Goal: Task Accomplishment & Management: Manage account settings

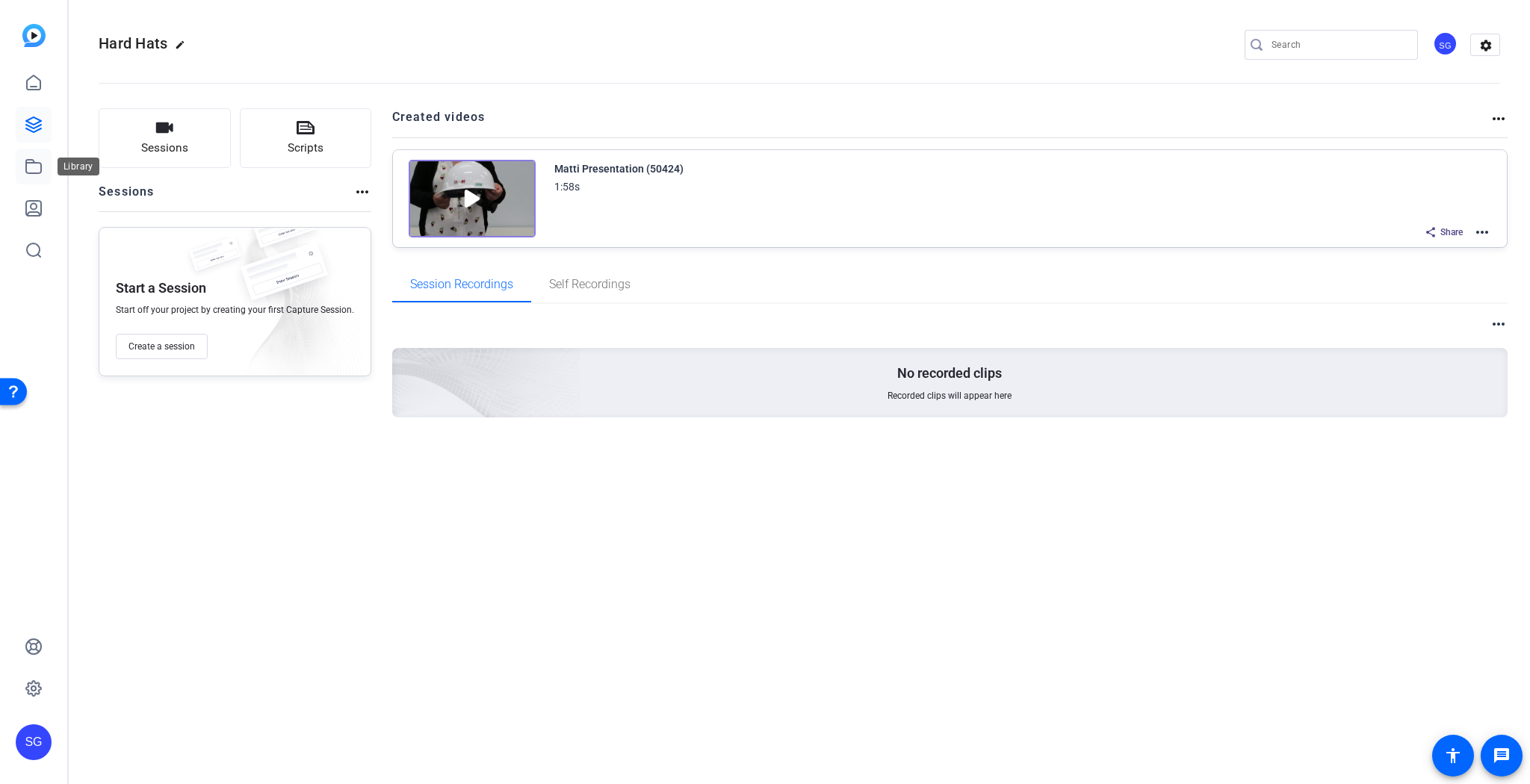
click at [37, 165] on icon at bounding box center [33, 166] width 18 height 18
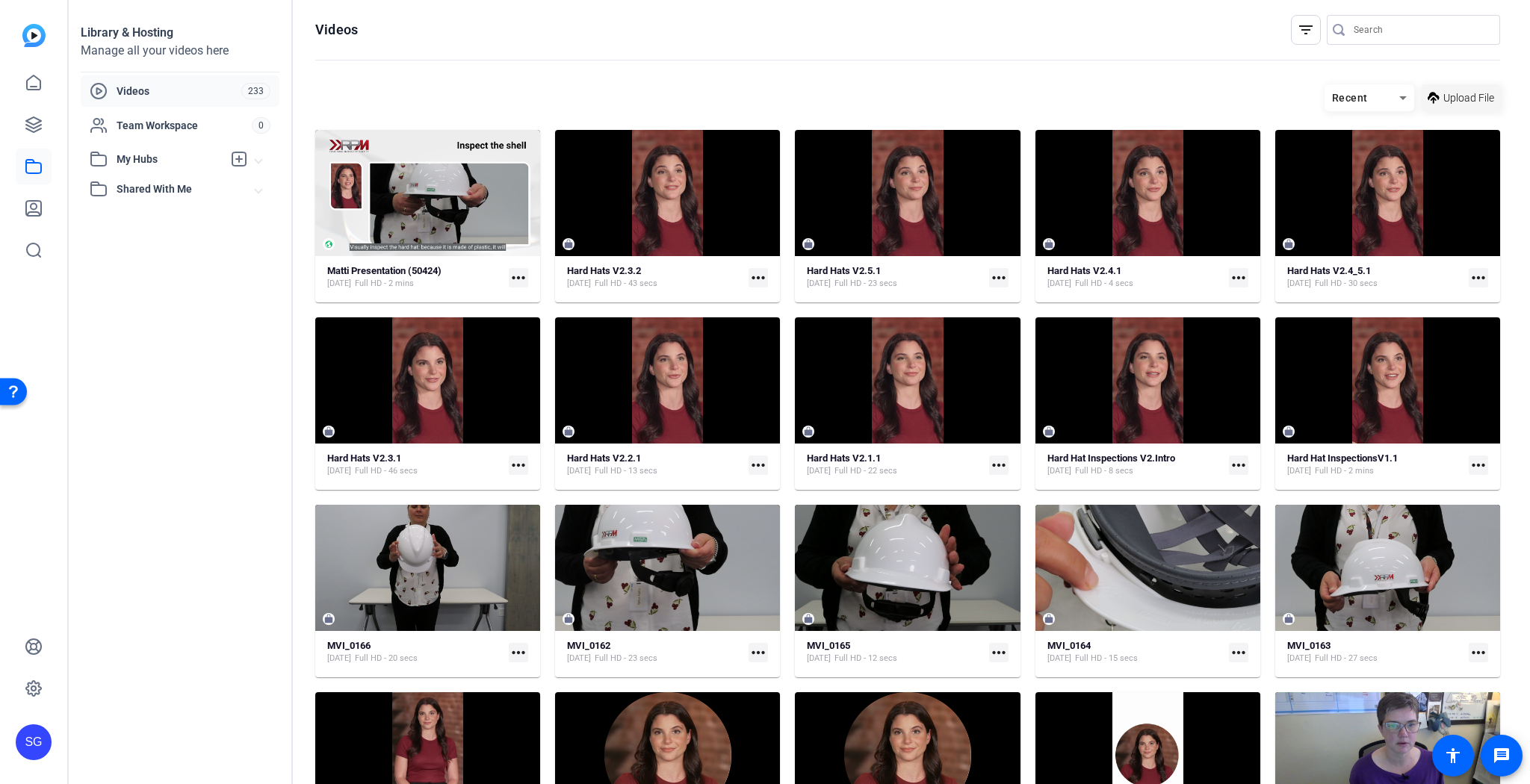
click at [1453, 98] on span "Upload File" at bounding box center [1469, 98] width 51 height 16
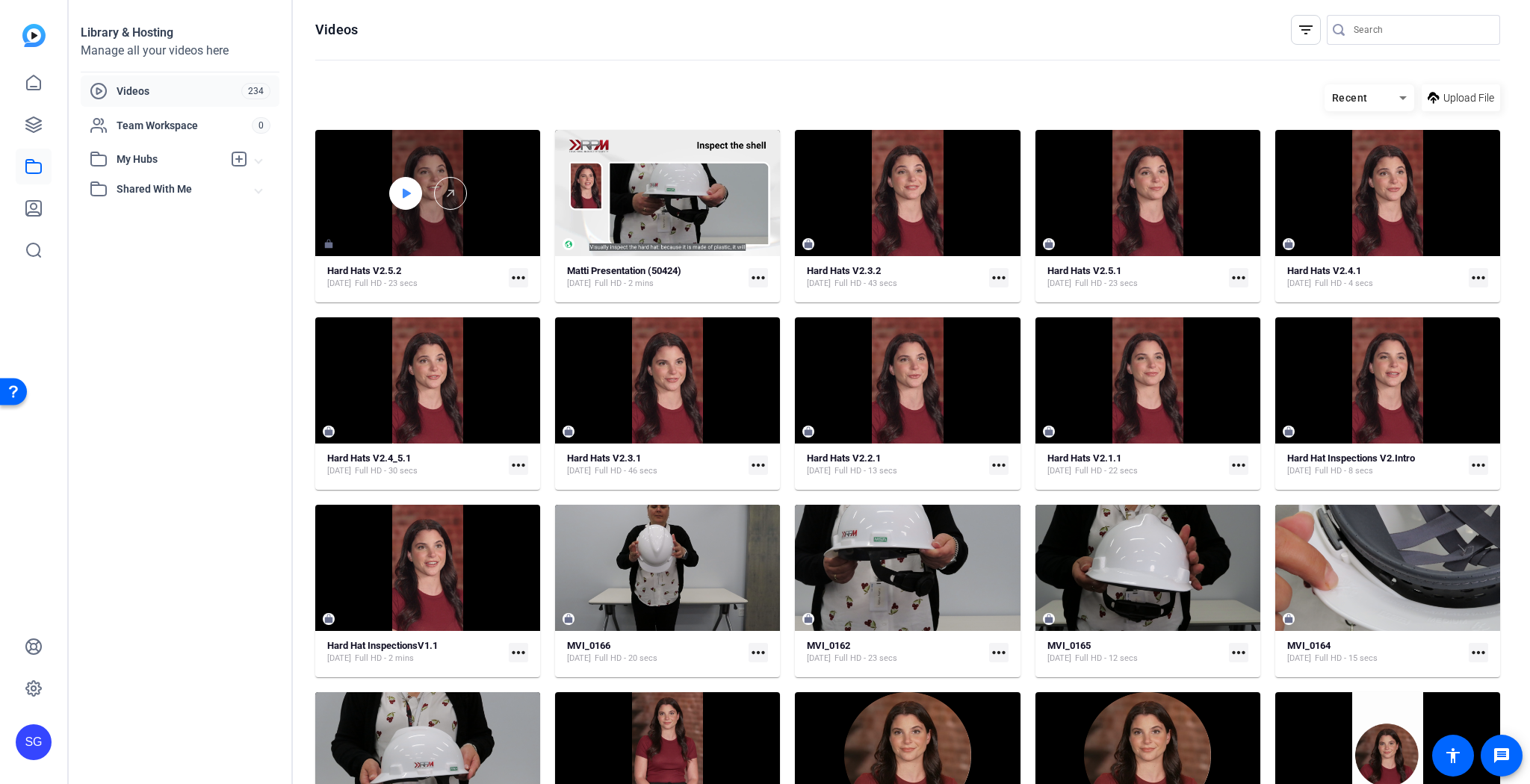
click at [404, 195] on icon at bounding box center [407, 193] width 8 height 10
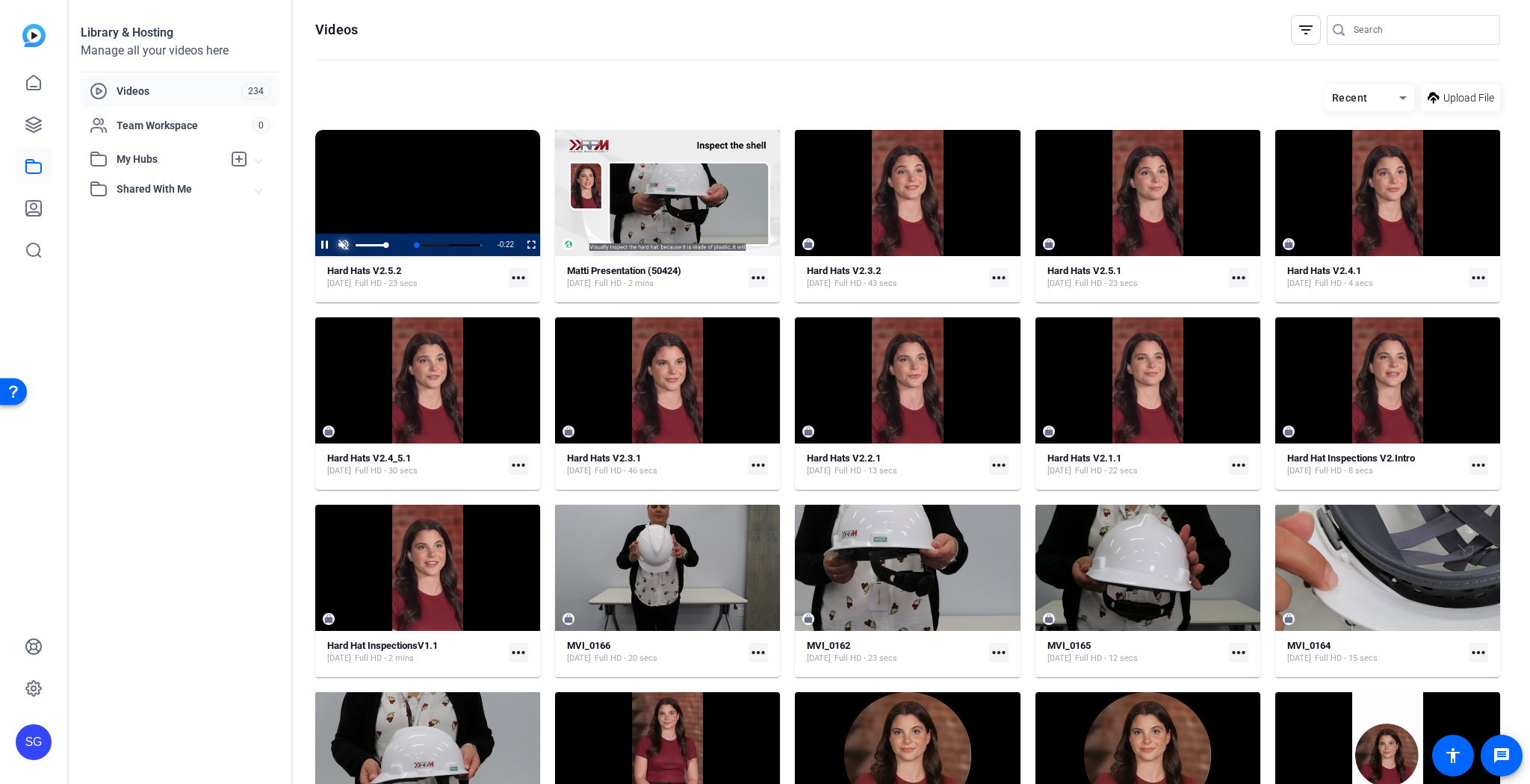
click at [346, 245] on span "Video Player" at bounding box center [343, 245] width 18 height 0
click at [519, 273] on mat-icon "more_horiz" at bounding box center [519, 278] width 19 height 19
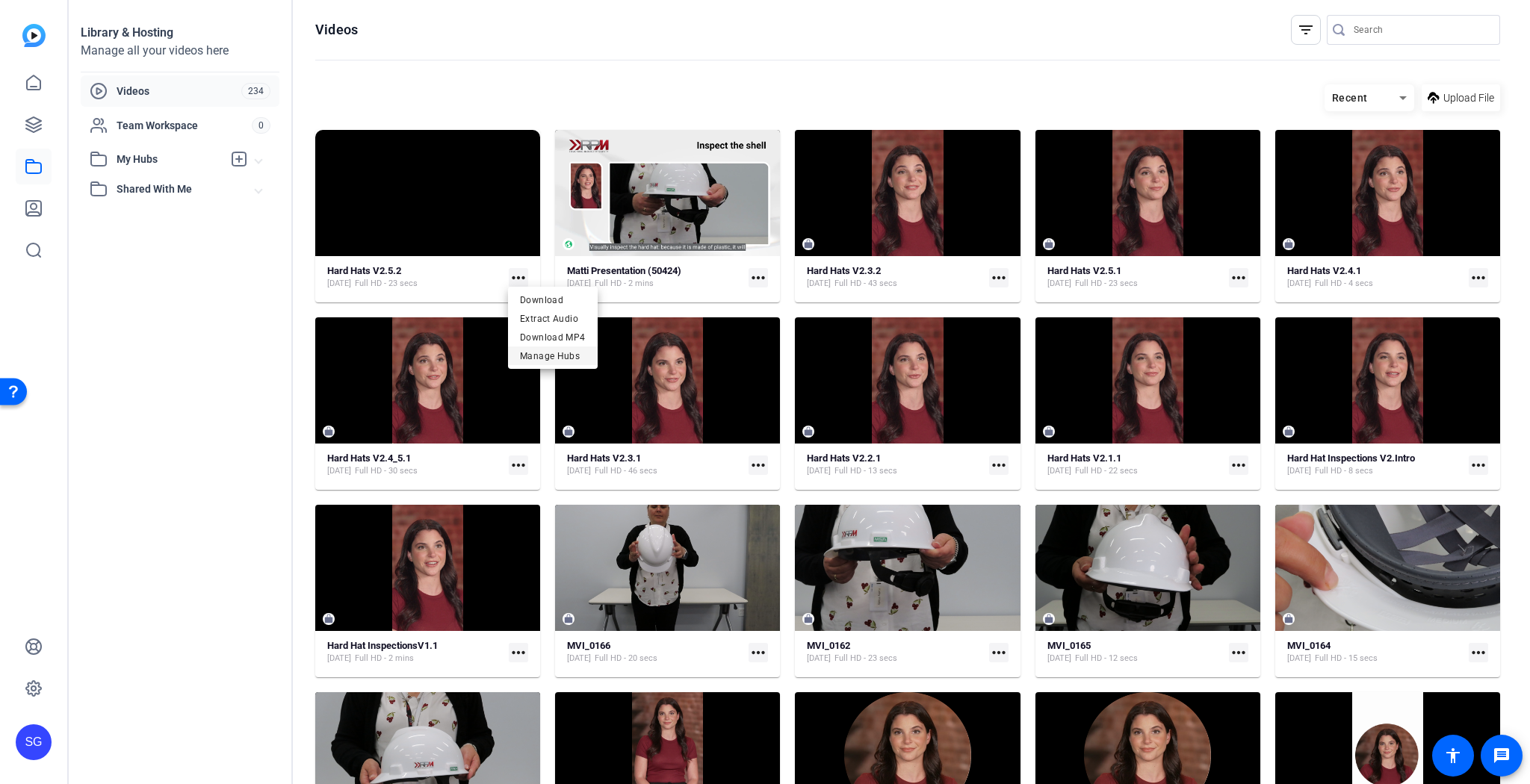
click at [545, 352] on span "Manage Hubs" at bounding box center [553, 356] width 66 height 18
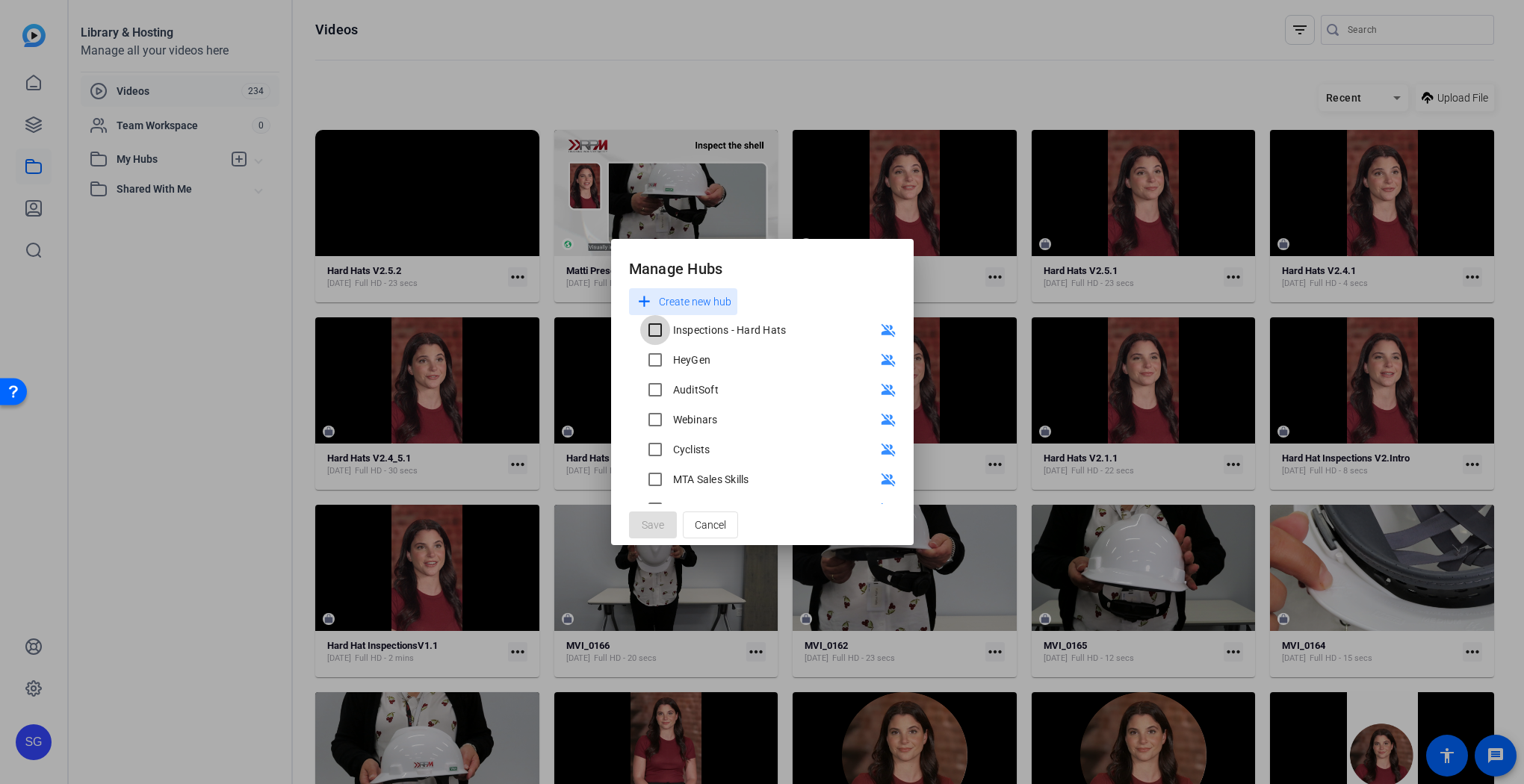
click at [654, 328] on input "Inspections - Hard Hats" at bounding box center [655, 330] width 30 height 30
checkbox input "true"
click at [658, 520] on span "Save" at bounding box center [653, 525] width 22 height 16
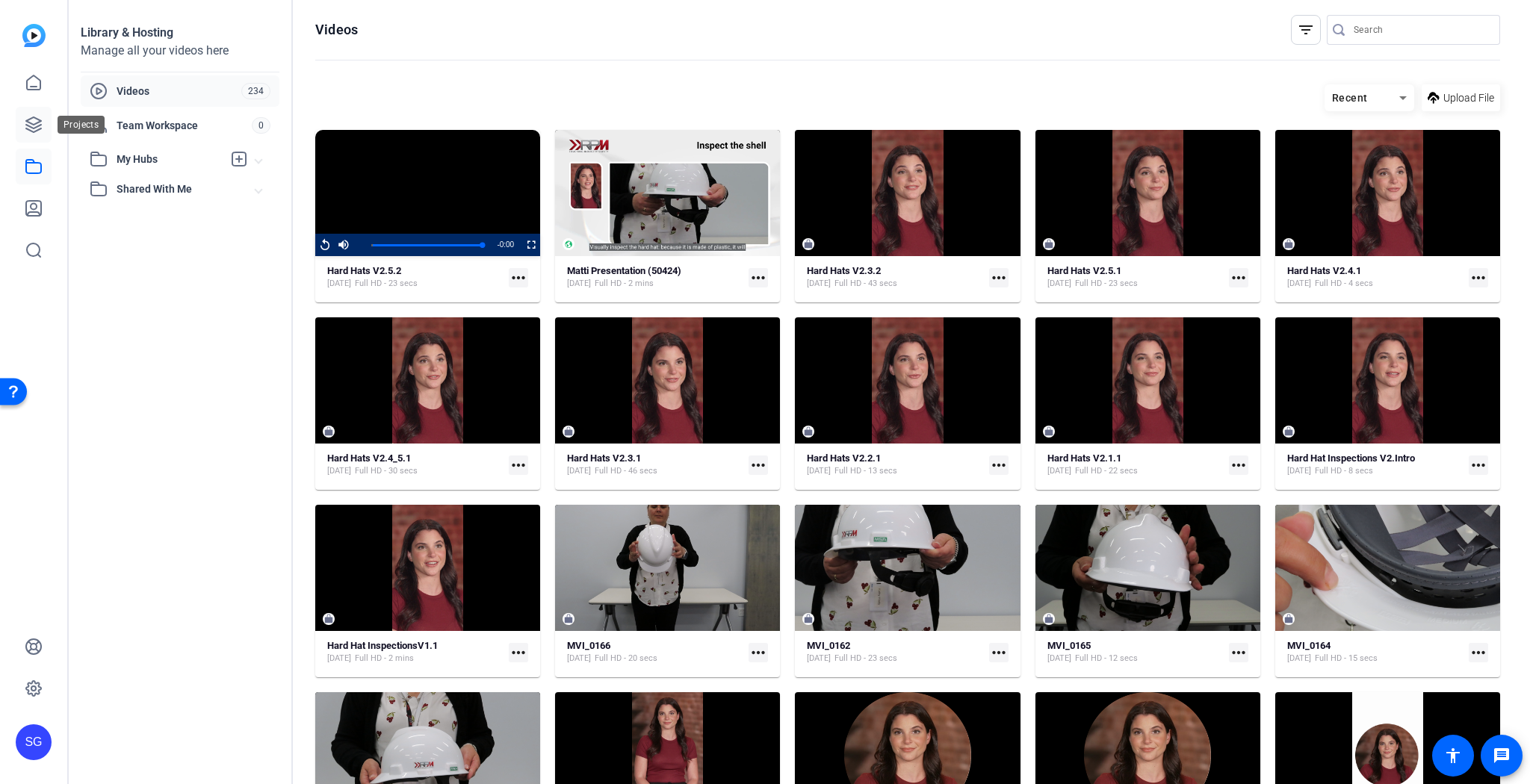
click at [36, 123] on icon at bounding box center [33, 125] width 15 height 15
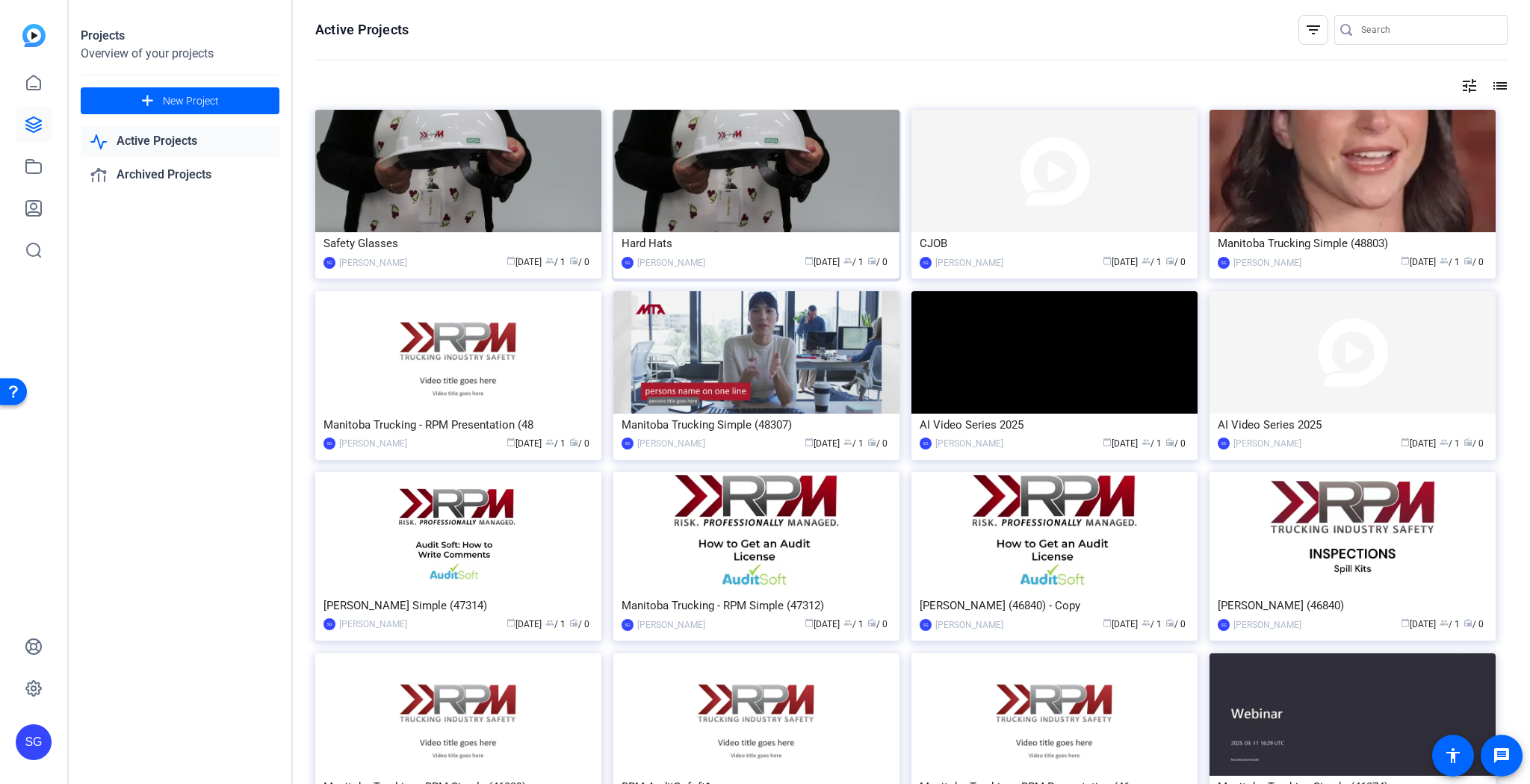
click at [822, 187] on img at bounding box center [756, 171] width 286 height 123
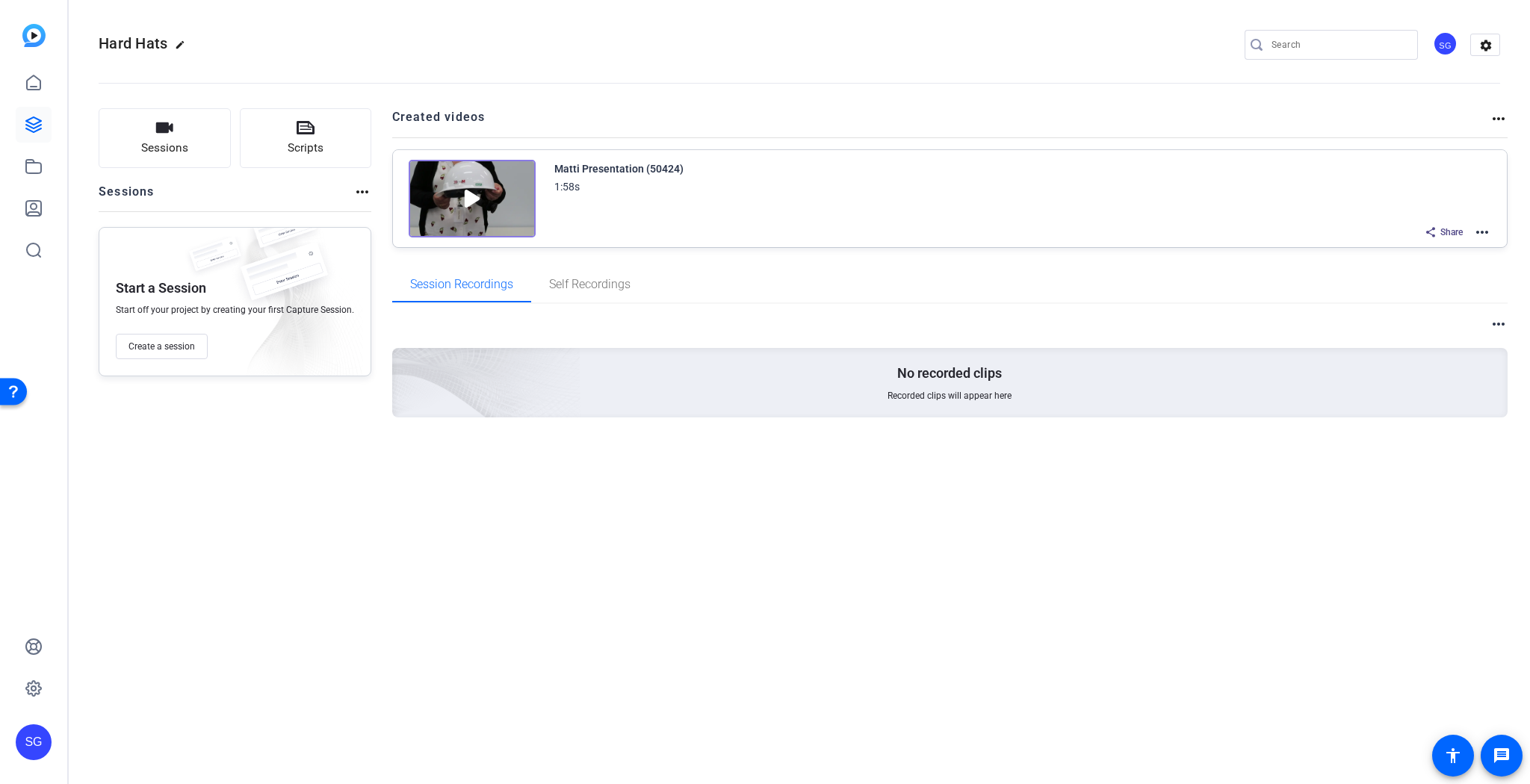
click at [1487, 232] on mat-icon "more_horiz" at bounding box center [1482, 232] width 18 height 18
click at [1417, 247] on span "Edit in Creator" at bounding box center [1428, 249] width 104 height 18
click at [38, 168] on icon at bounding box center [33, 166] width 18 height 18
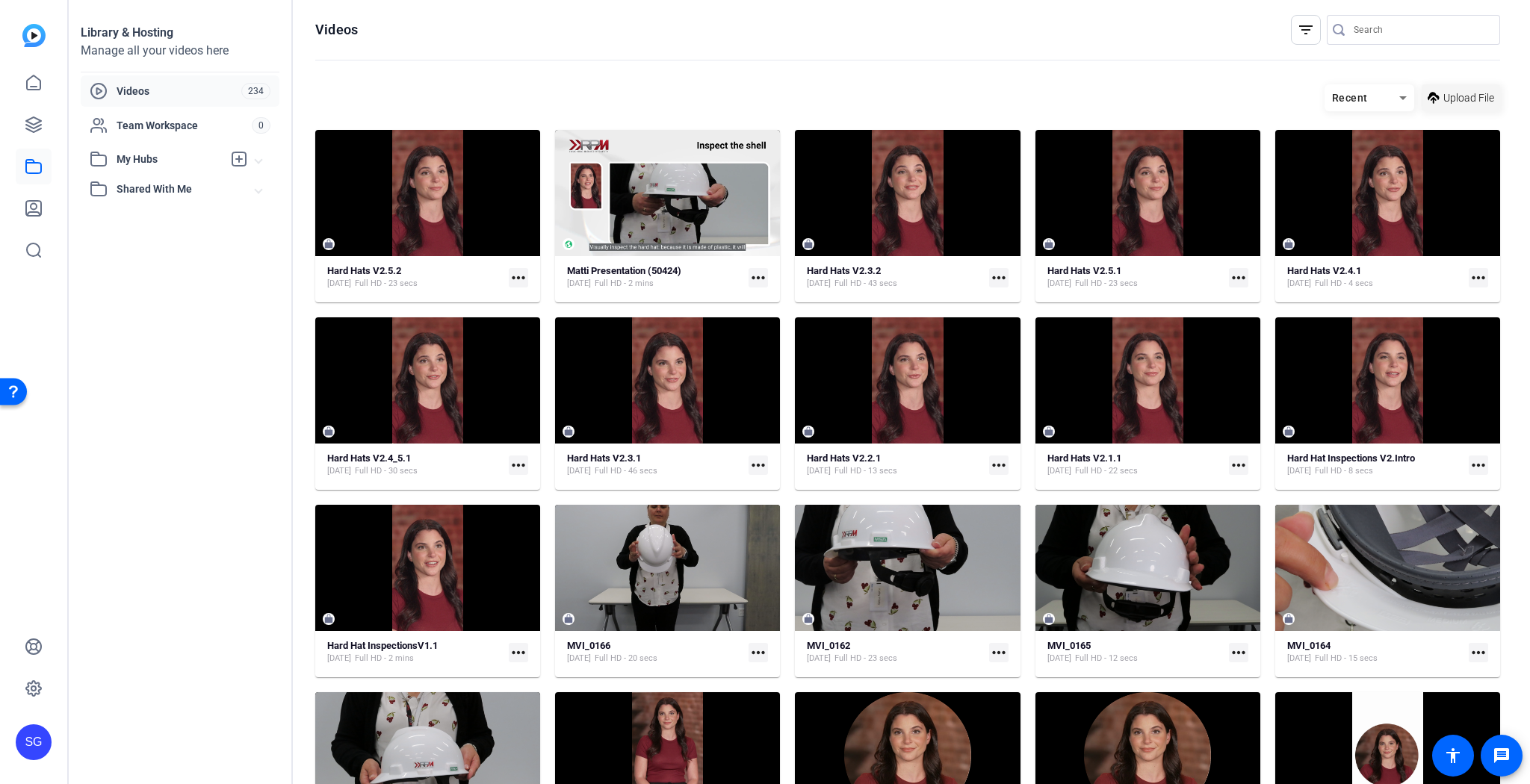
click at [1463, 100] on span "Upload File" at bounding box center [1469, 98] width 51 height 16
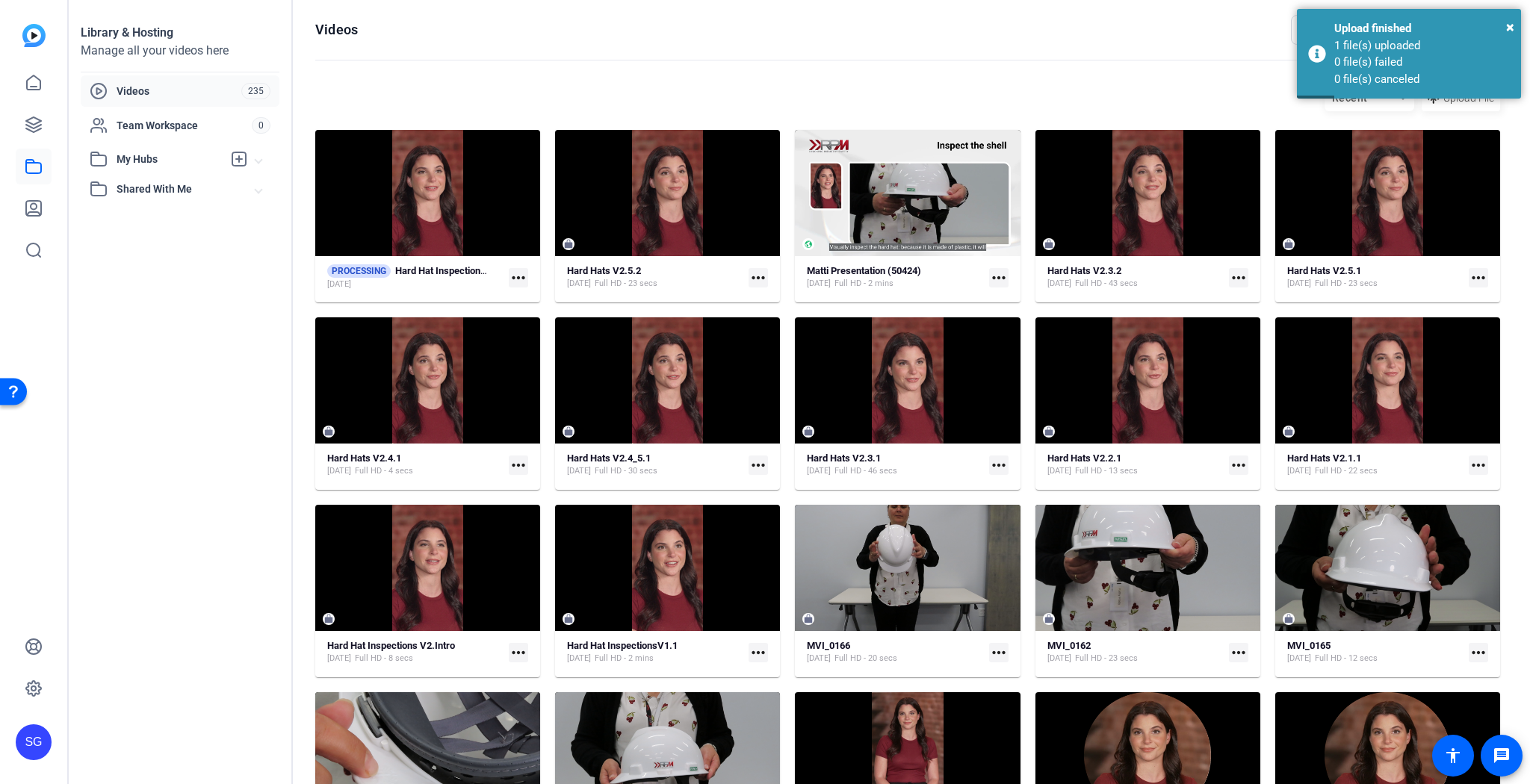
click at [521, 273] on mat-icon "more_horiz" at bounding box center [519, 278] width 19 height 19
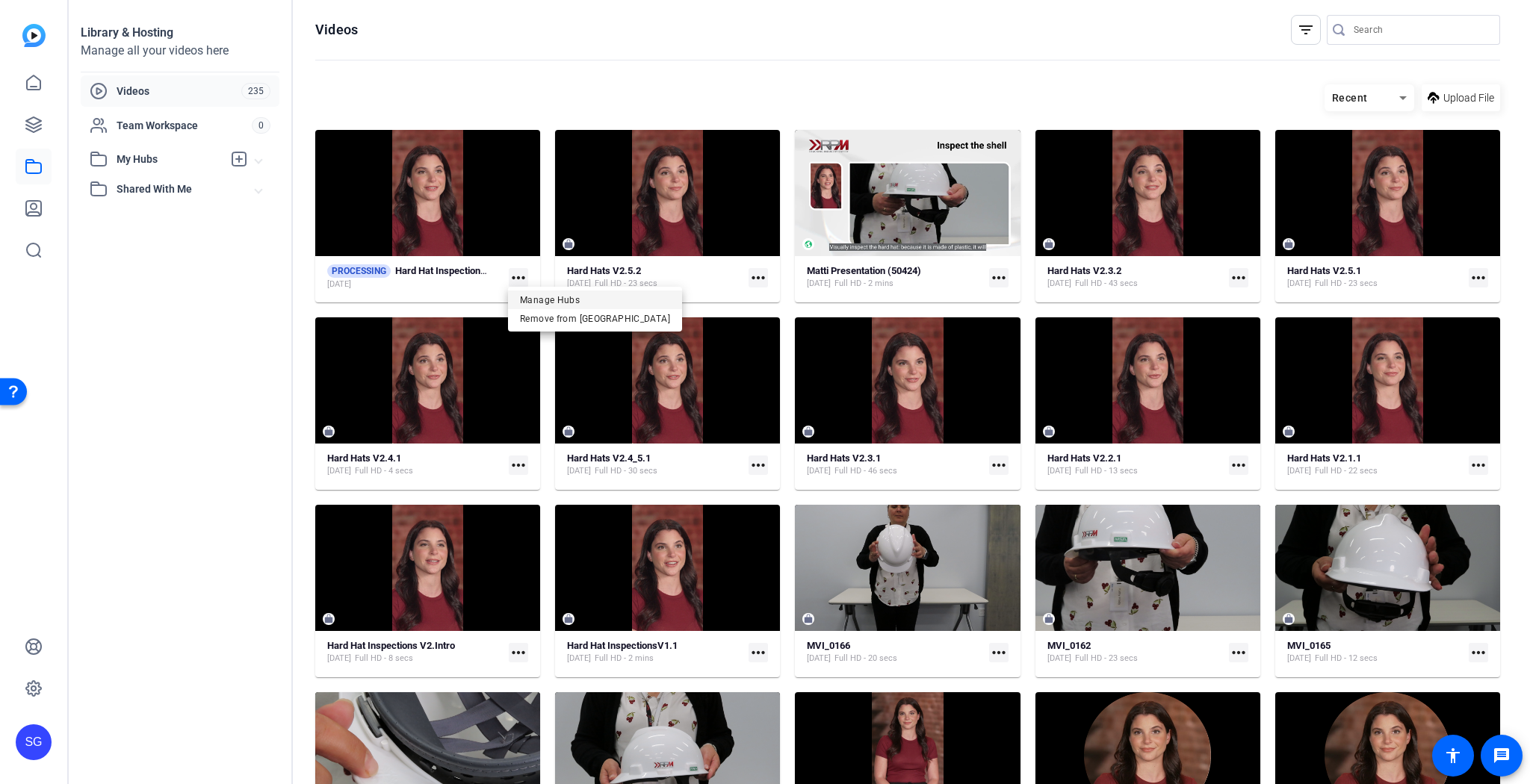
click at [542, 298] on span "Manage Hubs" at bounding box center [595, 300] width 150 height 18
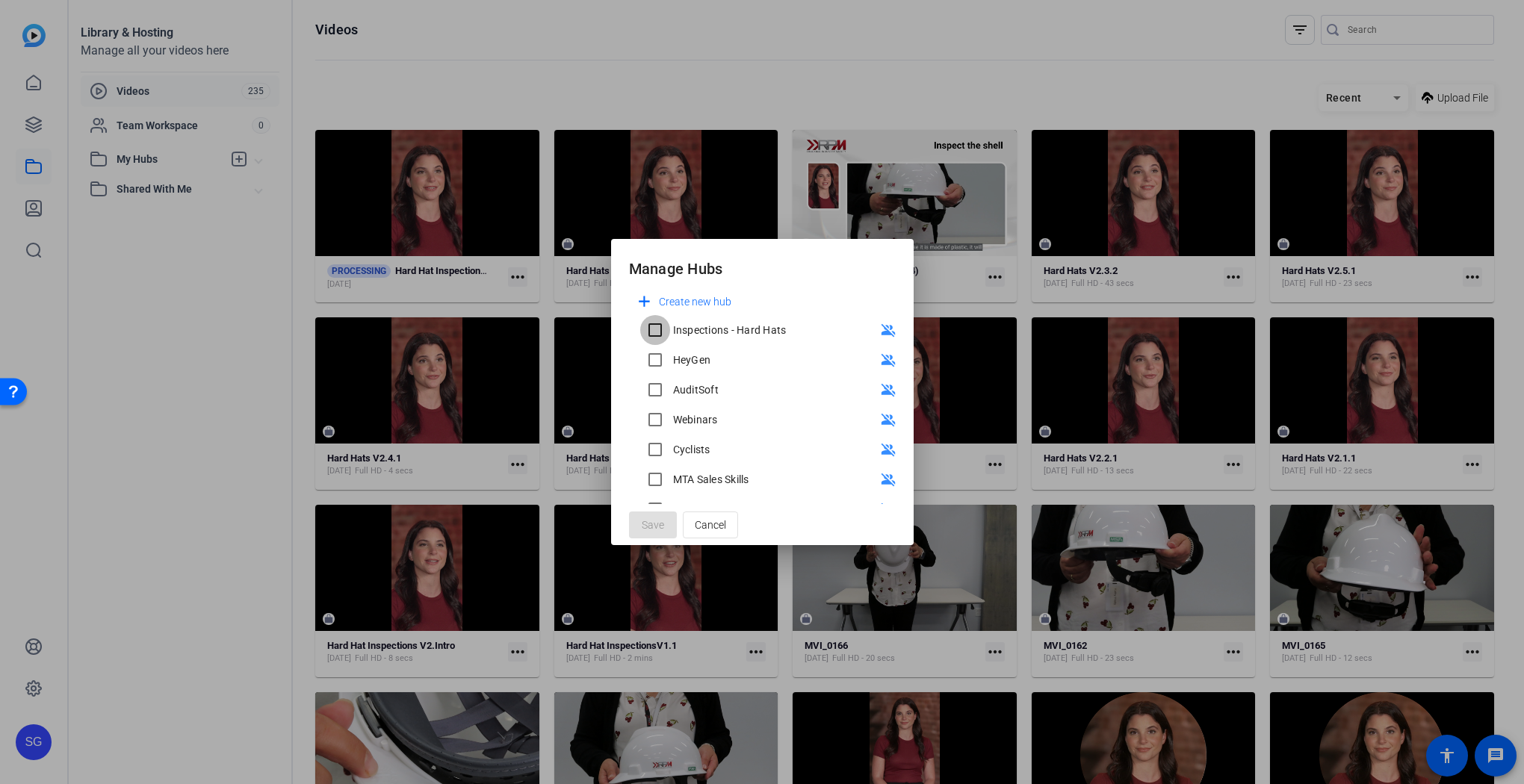
click at [658, 329] on input "Inspections - Hard Hats" at bounding box center [655, 330] width 30 height 30
checkbox input "true"
click at [664, 522] on span at bounding box center [652, 524] width 48 height 36
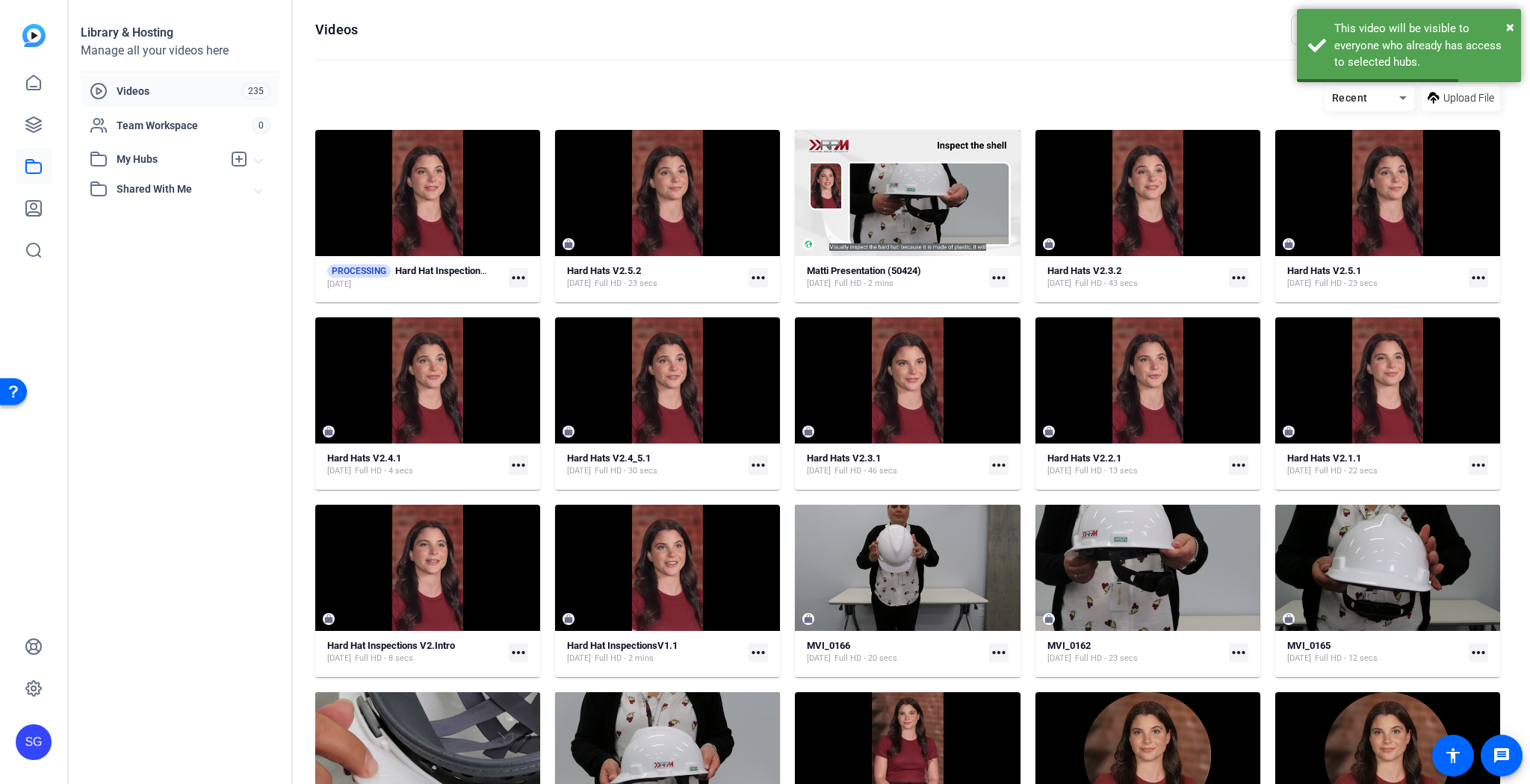
click at [143, 154] on span "My Hubs" at bounding box center [169, 160] width 106 height 16
click at [200, 195] on span "Inspections - Hard Hats" at bounding box center [155, 192] width 114 height 15
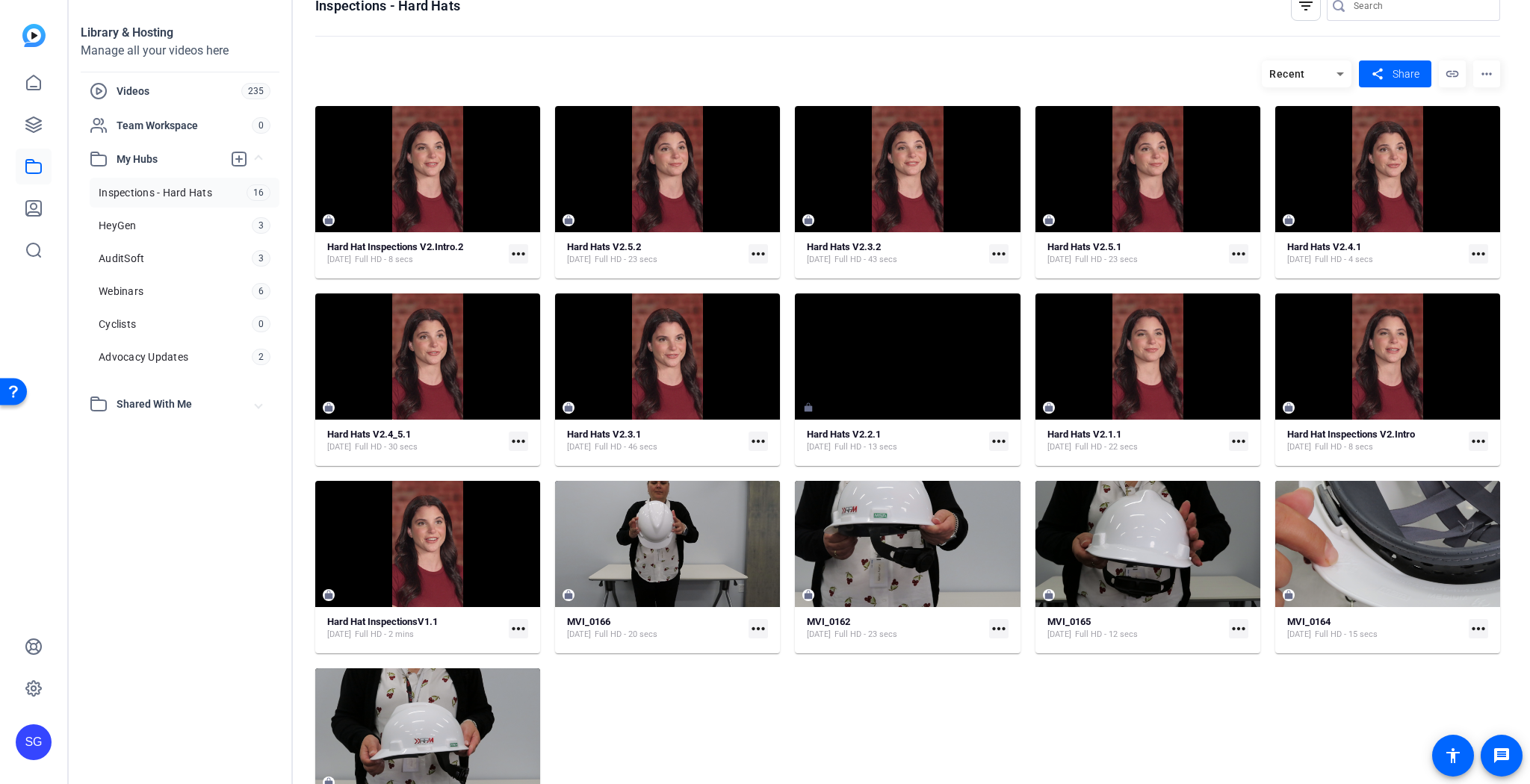
scroll to position [22, 0]
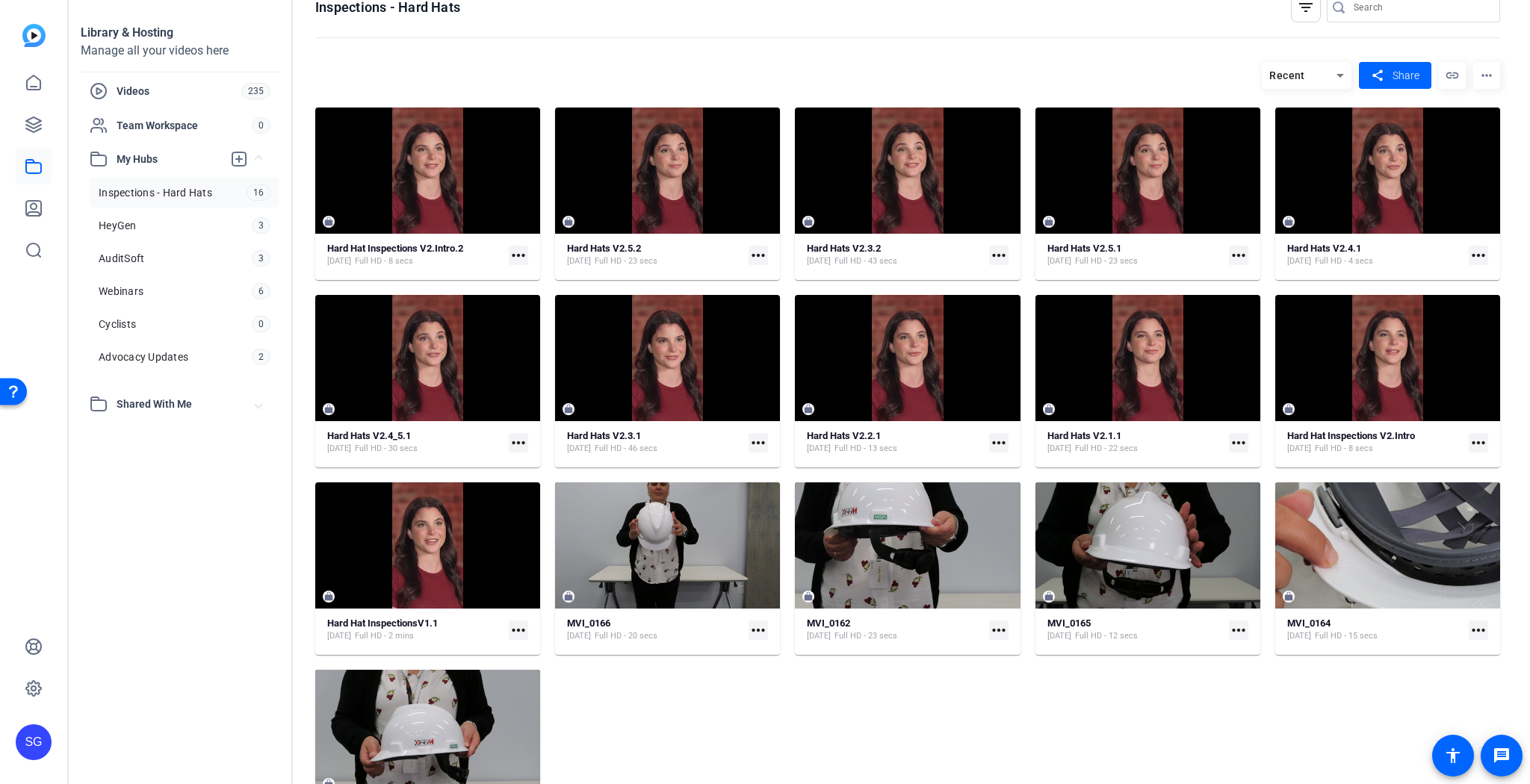
click at [517, 628] on mat-icon "more_horiz" at bounding box center [519, 630] width 19 height 19
click at [517, 628] on div at bounding box center [765, 392] width 1530 height 784
click at [144, 91] on span "Videos" at bounding box center [179, 90] width 125 height 15
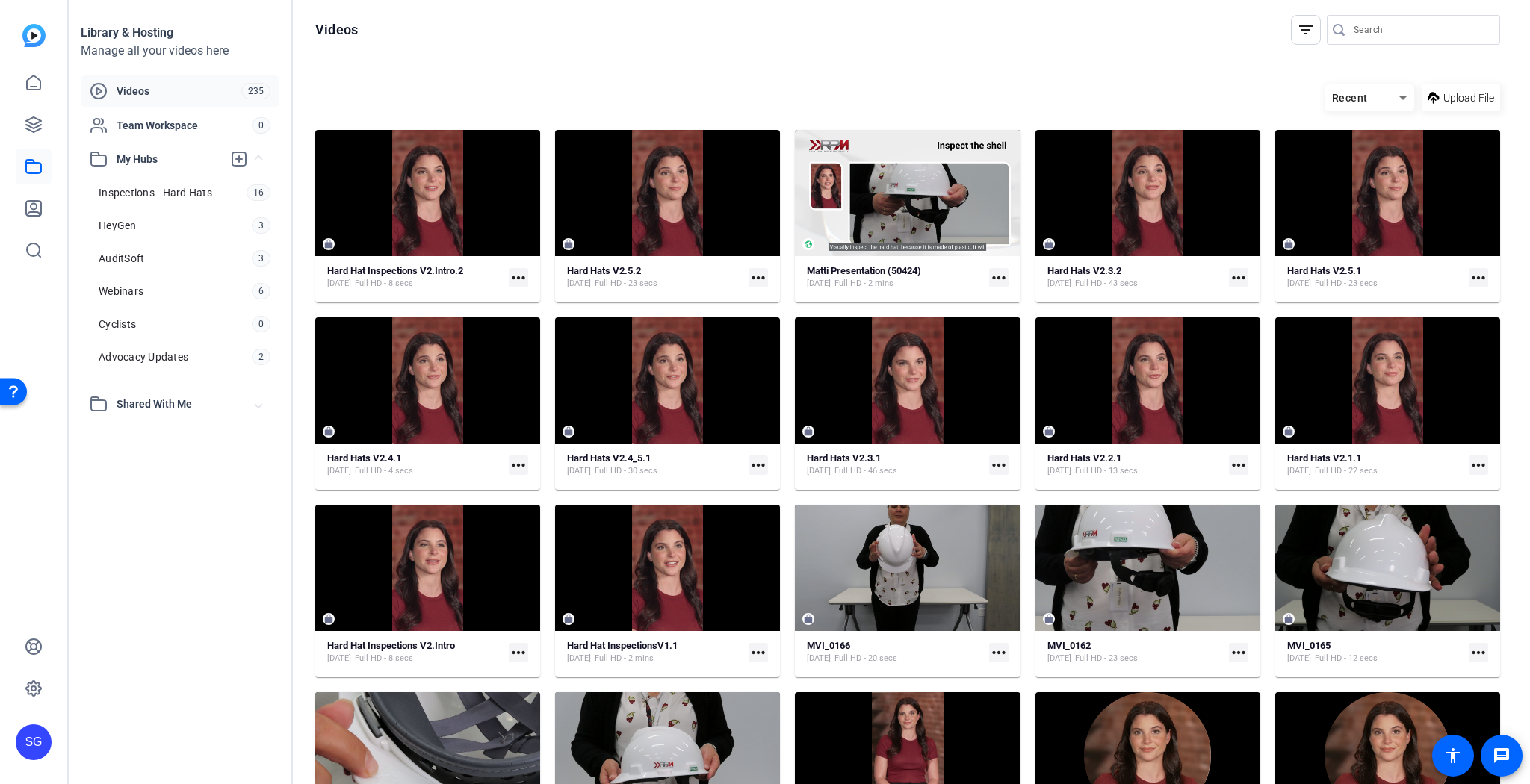
click at [520, 460] on mat-icon "more_horiz" at bounding box center [519, 465] width 19 height 19
click at [520, 460] on div at bounding box center [765, 392] width 1530 height 784
click at [36, 120] on icon at bounding box center [33, 125] width 18 height 18
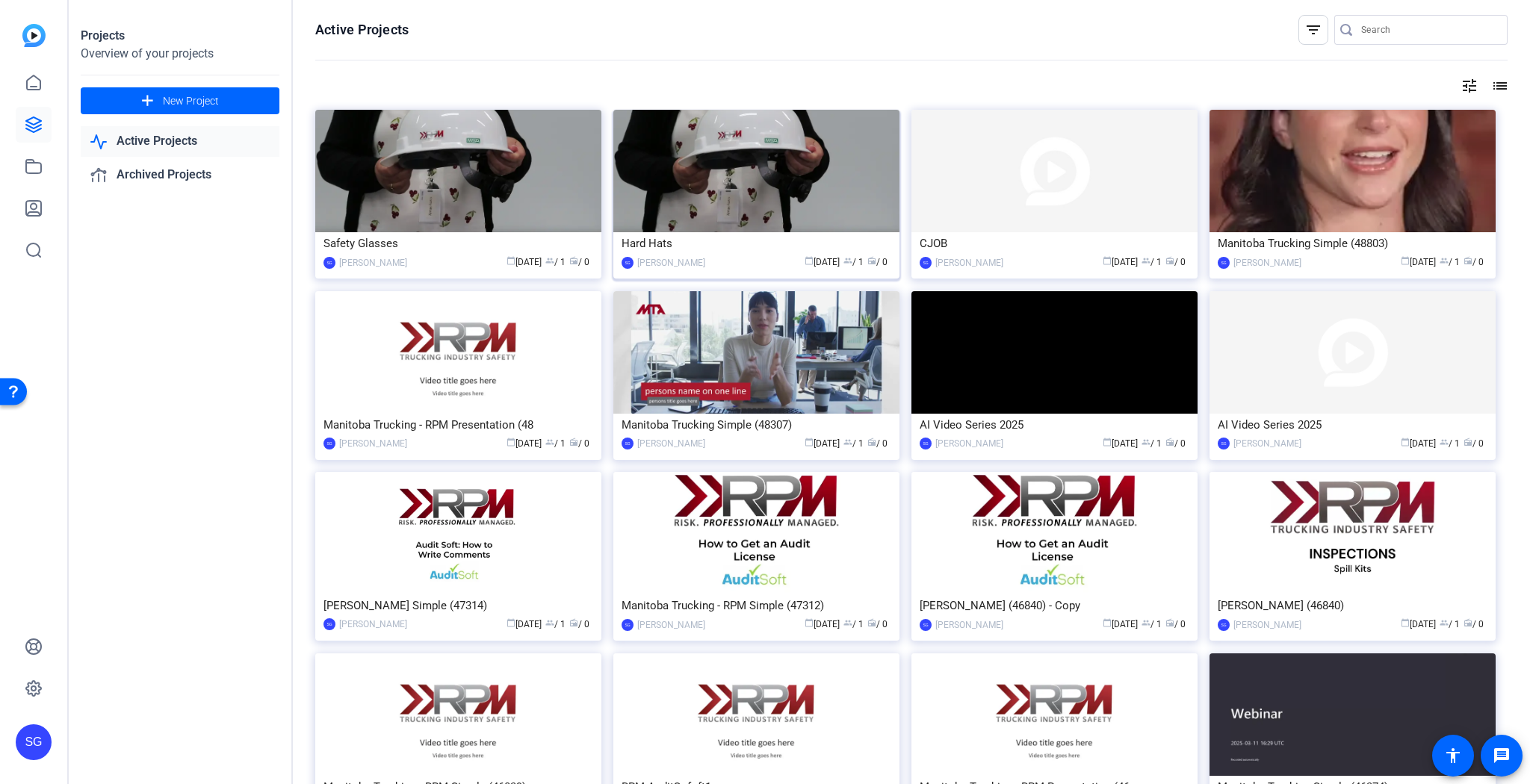
click at [842, 196] on img at bounding box center [756, 171] width 286 height 123
